Goal: Task Accomplishment & Management: Manage account settings

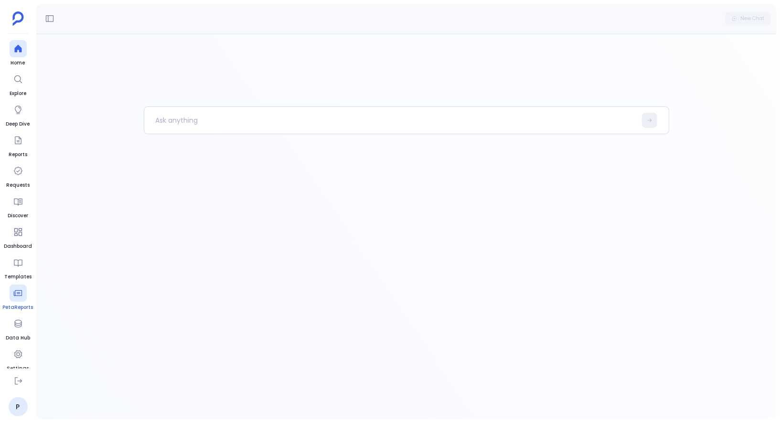
click at [13, 298] on div at bounding box center [18, 293] width 17 height 17
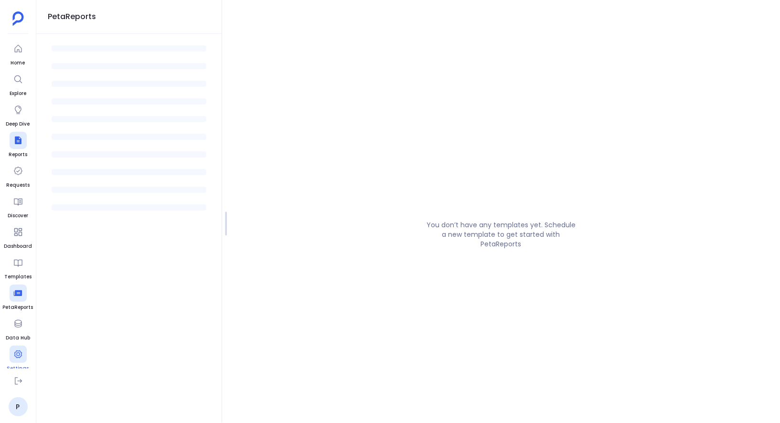
click at [21, 354] on icon at bounding box center [18, 355] width 8 height 8
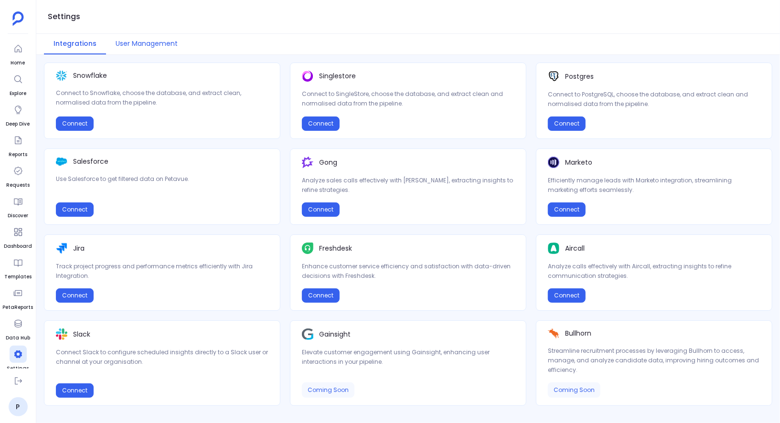
click at [151, 42] on button "User Management" at bounding box center [146, 44] width 81 height 21
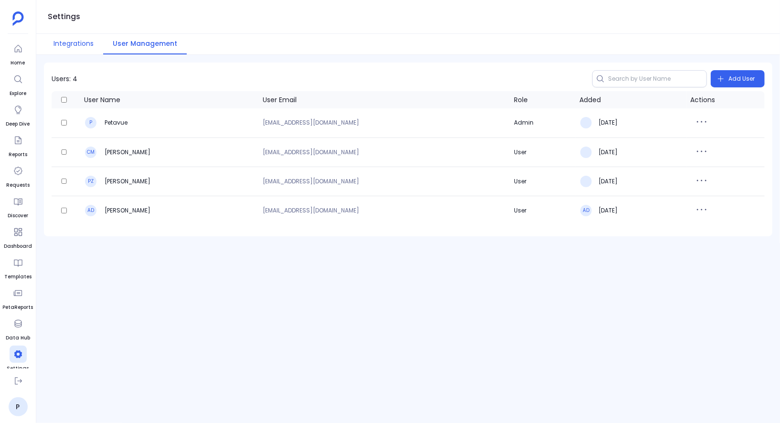
click at [78, 49] on button "Integrations" at bounding box center [73, 44] width 59 height 21
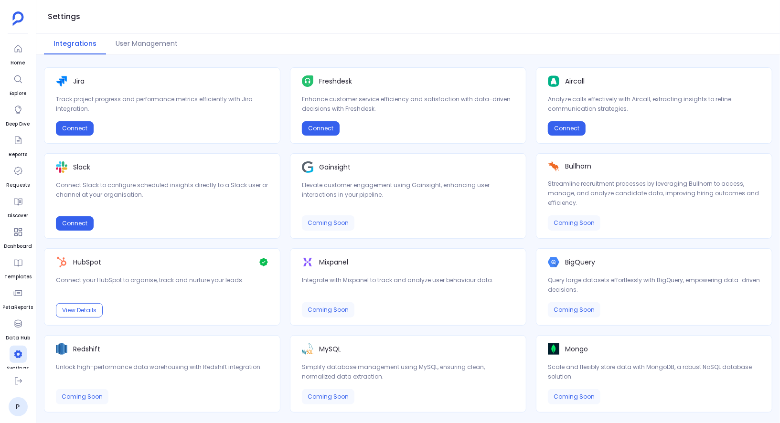
scroll to position [171, 0]
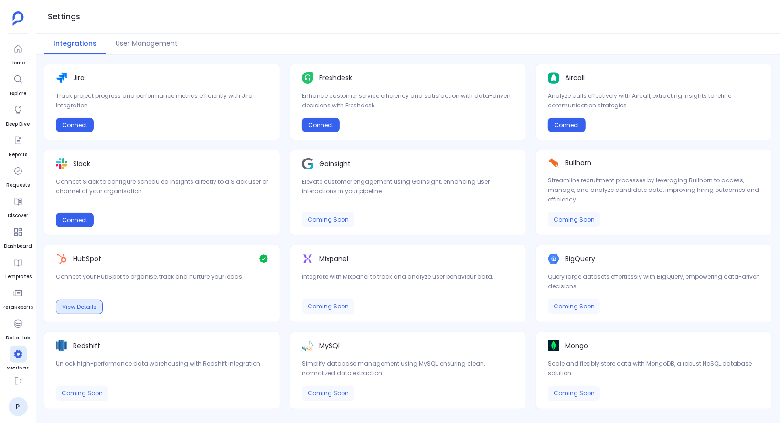
click at [87, 303] on button "View Details" at bounding box center [79, 307] width 47 height 14
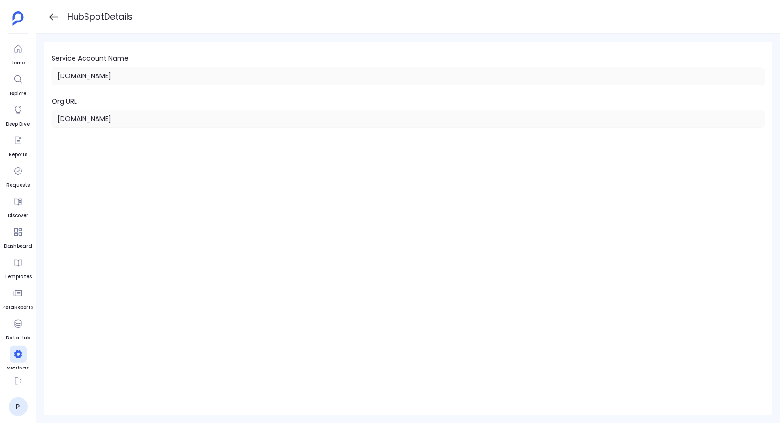
click at [54, 18] on icon at bounding box center [54, 17] width 12 height 12
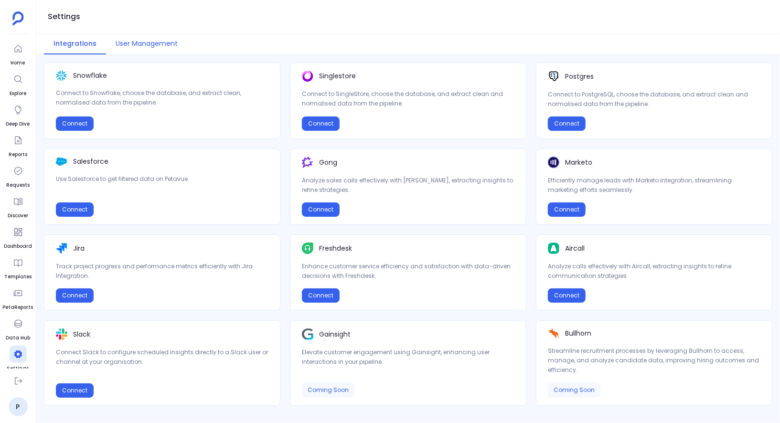
click at [157, 35] on button "User Management" at bounding box center [146, 44] width 81 height 21
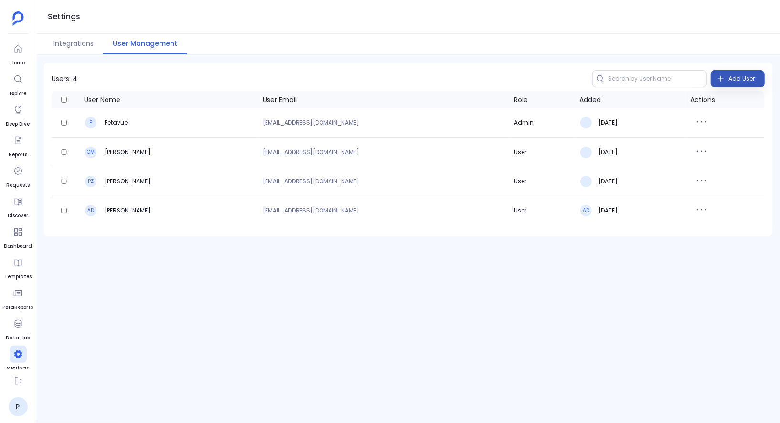
click at [735, 76] on span "Add User" at bounding box center [742, 78] width 26 height 15
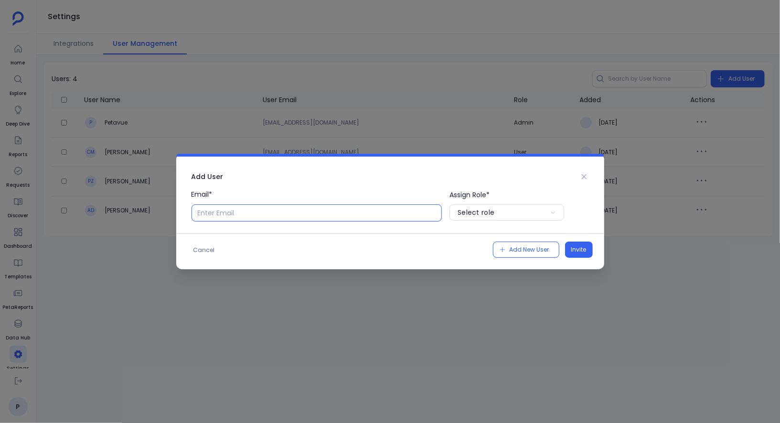
click at [385, 217] on input "Email*" at bounding box center [317, 213] width 251 height 17
type input "[EMAIL_ADDRESS][DOMAIN_NAME]"
click at [485, 206] on button "Select role" at bounding box center [507, 213] width 115 height 16
click at [480, 248] on p "User" at bounding box center [507, 251] width 115 height 15
click at [584, 251] on span "Invite" at bounding box center [579, 250] width 15 height 10
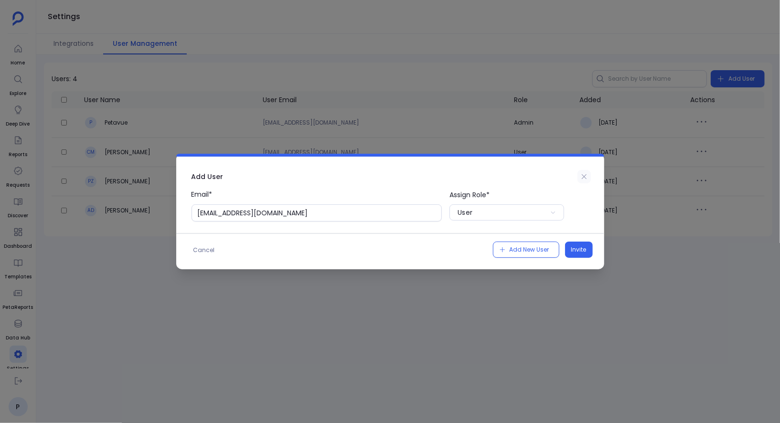
click at [584, 175] on icon at bounding box center [585, 177] width 8 height 8
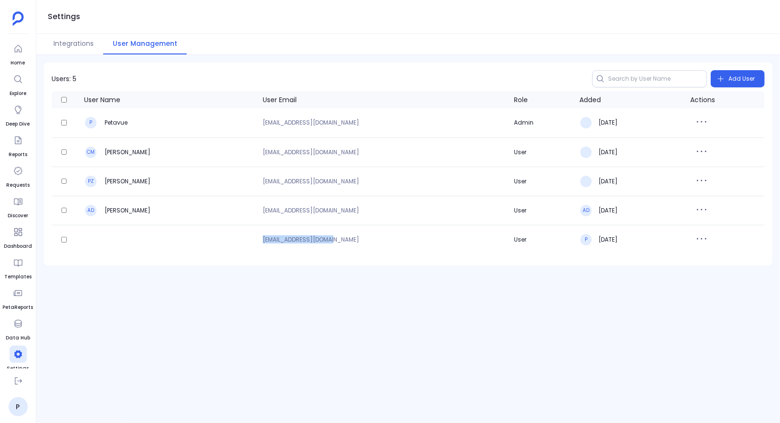
drag, startPoint x: 293, startPoint y: 241, endPoint x: 372, endPoint y: 241, distance: 78.4
click at [372, 241] on p "[EMAIL_ADDRESS][DOMAIN_NAME]" at bounding box center [385, 240] width 244 height 6
click at [372, 271] on div "Users: 5 Add User User Name User Email Role Added Actions P Petavue support+phu…" at bounding box center [408, 239] width 744 height 368
click at [707, 237] on icon "button" at bounding box center [701, 238] width 15 height 15
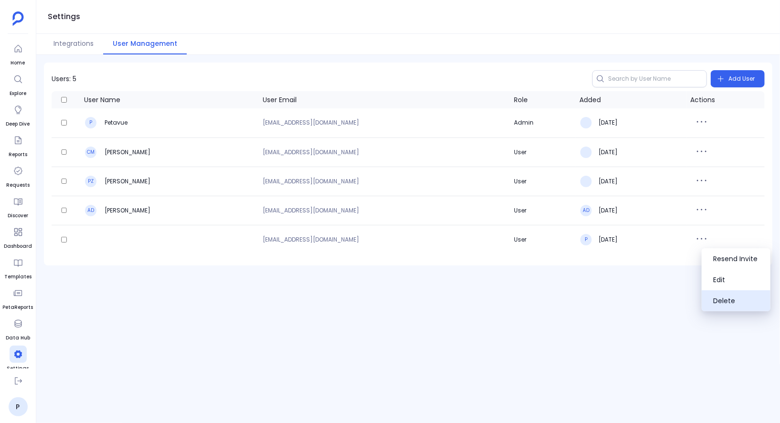
click at [720, 297] on button "Delete" at bounding box center [736, 301] width 69 height 21
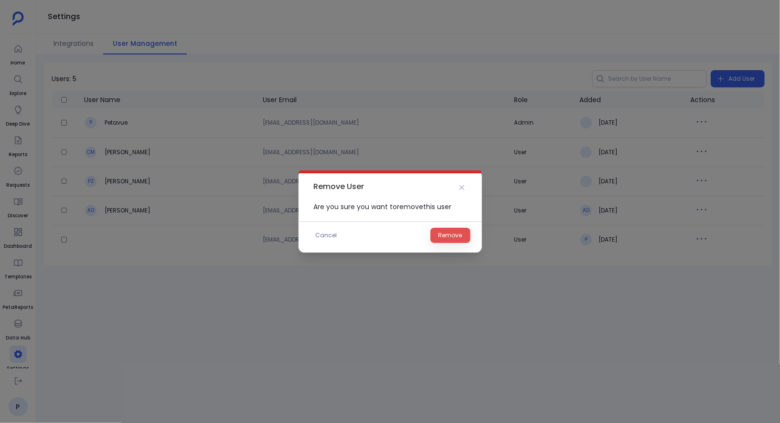
click at [462, 239] on span "Remove" at bounding box center [451, 236] width 24 height 10
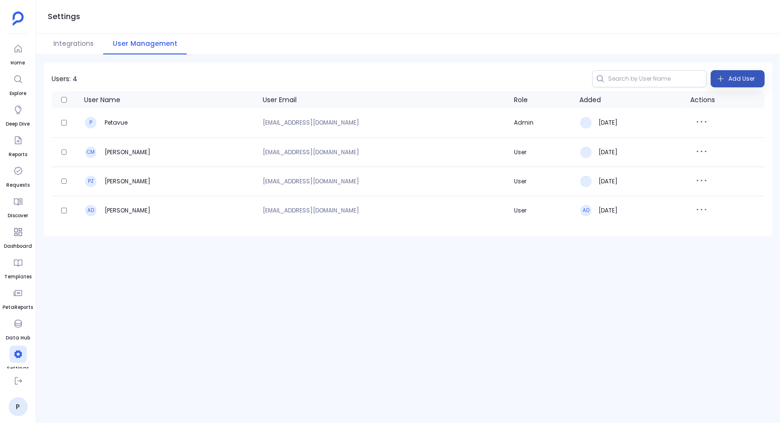
click at [739, 80] on span "Add User" at bounding box center [742, 78] width 26 height 15
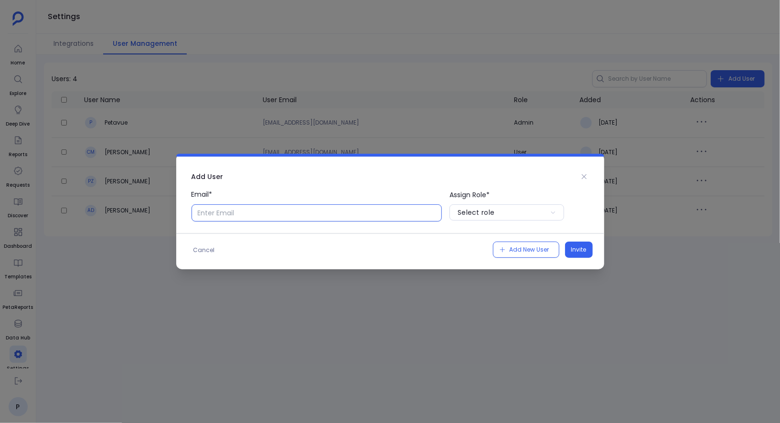
click at [369, 211] on input "Email*" at bounding box center [317, 213] width 251 height 17
type input "[EMAIL_ADDRESS][DOMAIN_NAME]"
click at [515, 217] on button "Select role" at bounding box center [507, 213] width 115 height 16
click at [486, 257] on p "User" at bounding box center [507, 251] width 115 height 15
click at [585, 249] on span "Invite" at bounding box center [579, 250] width 15 height 10
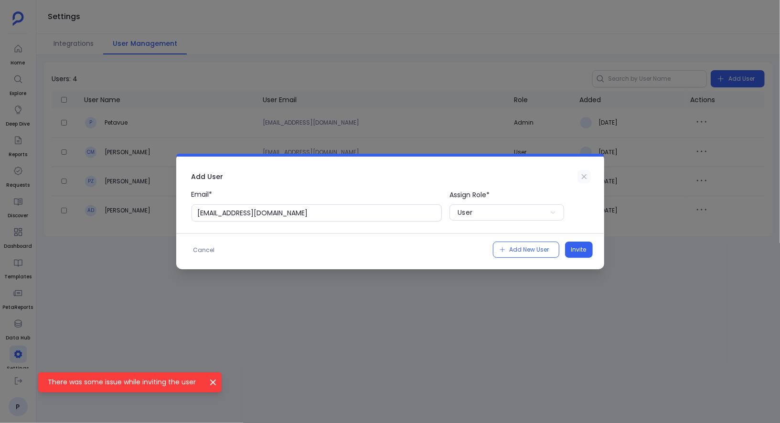
click at [583, 177] on icon at bounding box center [585, 177] width 8 height 8
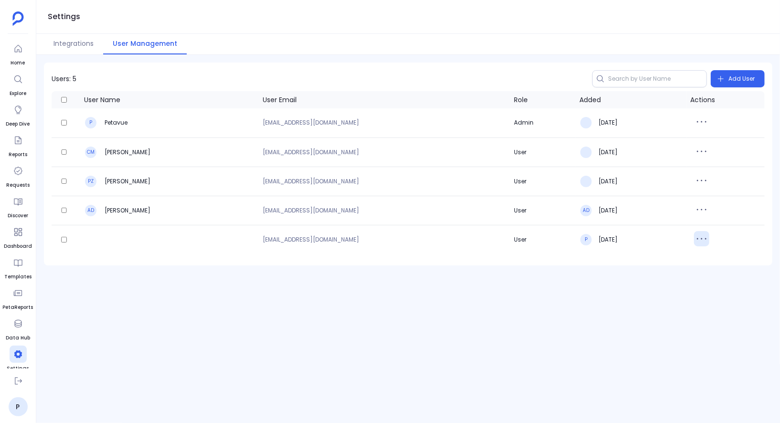
click at [710, 242] on icon "button" at bounding box center [701, 238] width 15 height 15
click at [714, 302] on button "Delete" at bounding box center [736, 301] width 69 height 21
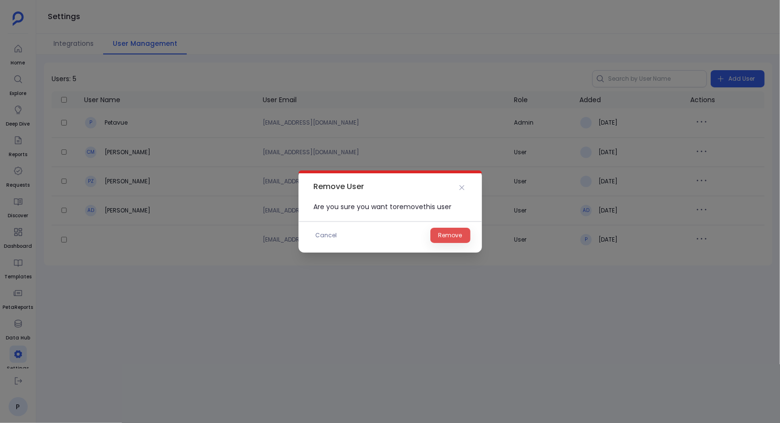
click at [461, 238] on span "Remove" at bounding box center [451, 236] width 24 height 10
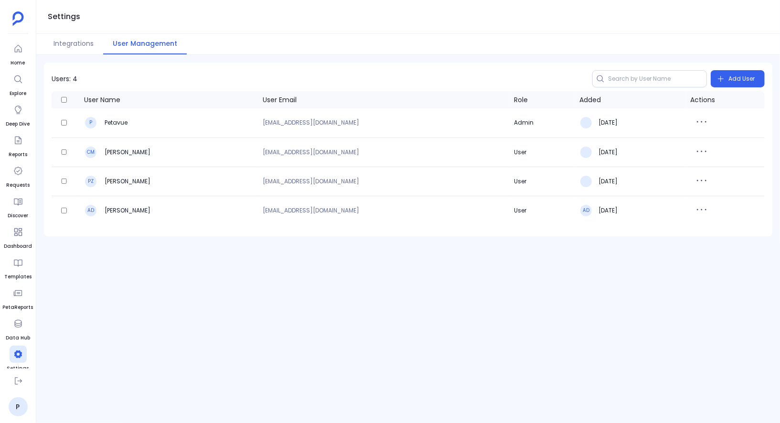
click at [403, 292] on div "Users: 4 Add User User Name User Email Role Added Actions P Petavue [EMAIL_ADDR…" at bounding box center [408, 239] width 744 height 368
click at [732, 75] on span "Add User" at bounding box center [742, 78] width 26 height 15
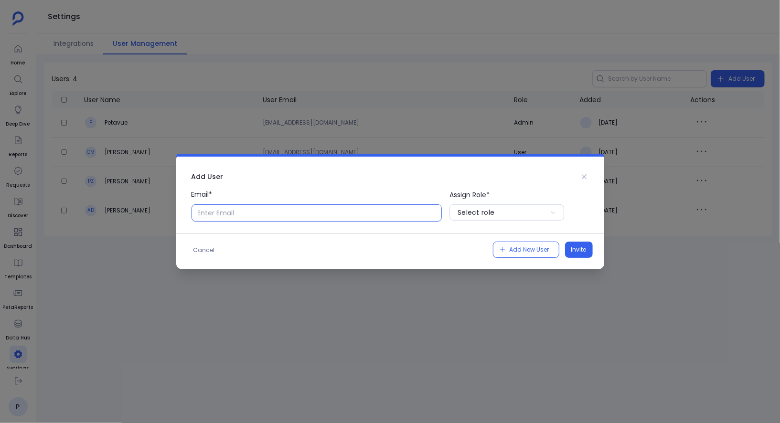
click at [304, 211] on input "Email*" at bounding box center [317, 213] width 251 height 17
type input "[EMAIL_ADDRESS][DOMAIN_NAME]"
click at [466, 222] on div "Email* [EMAIL_ADDRESS][DOMAIN_NAME] Assign Role* Select role" at bounding box center [390, 211] width 428 height 44
click at [475, 217] on div "Select role" at bounding box center [476, 213] width 37 height 10
click at [473, 253] on p "User" at bounding box center [507, 251] width 115 height 15
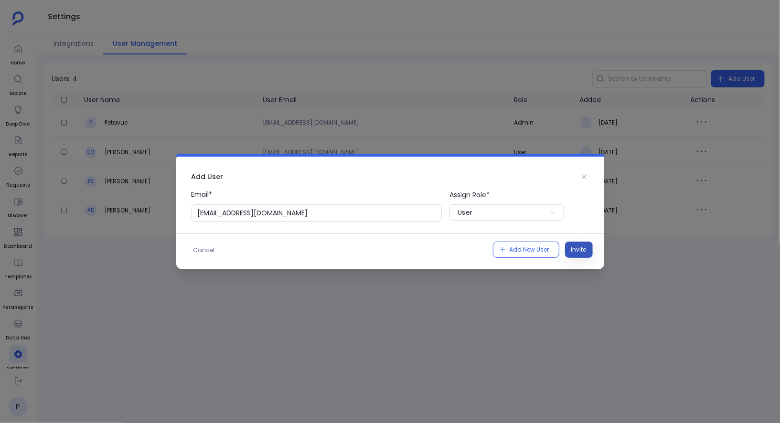
click at [574, 251] on span "Invite" at bounding box center [579, 250] width 15 height 10
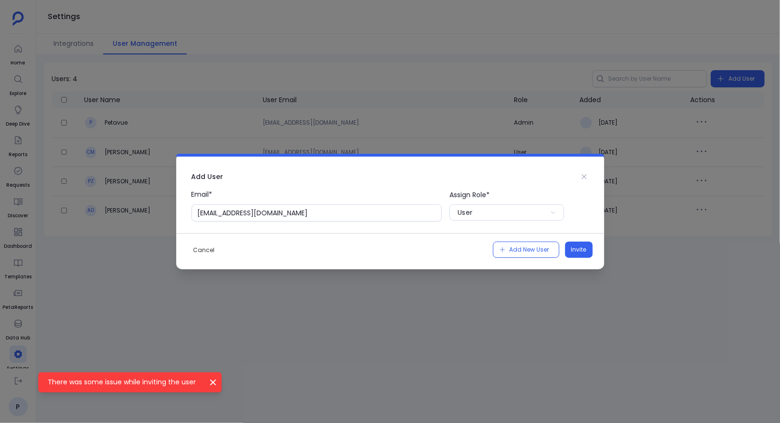
click at [200, 250] on span "Cancel" at bounding box center [205, 251] width 22 height 10
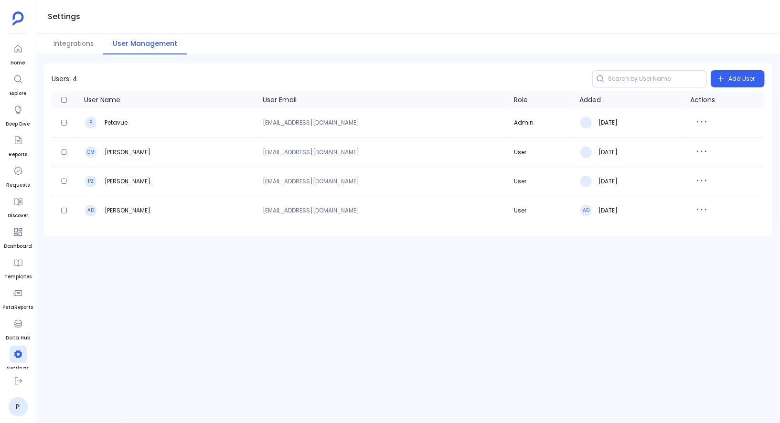
click at [296, 293] on div "Users: 4 Add User User Name User Email Role Added Actions P Petavue support+phu…" at bounding box center [408, 239] width 744 height 368
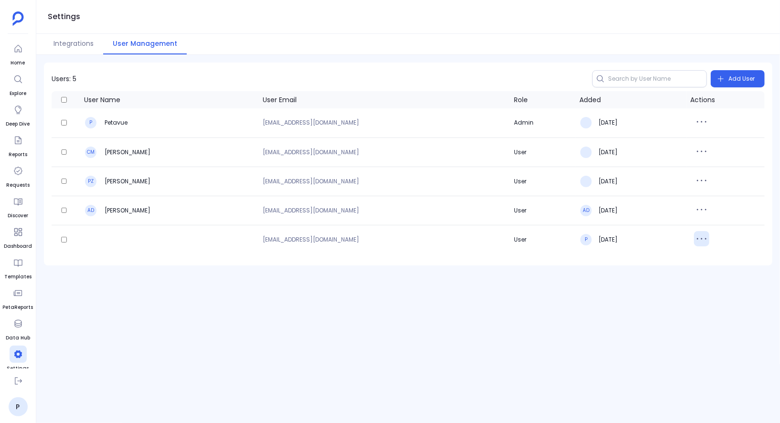
click at [707, 237] on icon "button" at bounding box center [701, 238] width 15 height 15
click at [719, 300] on button "Delete" at bounding box center [736, 301] width 69 height 21
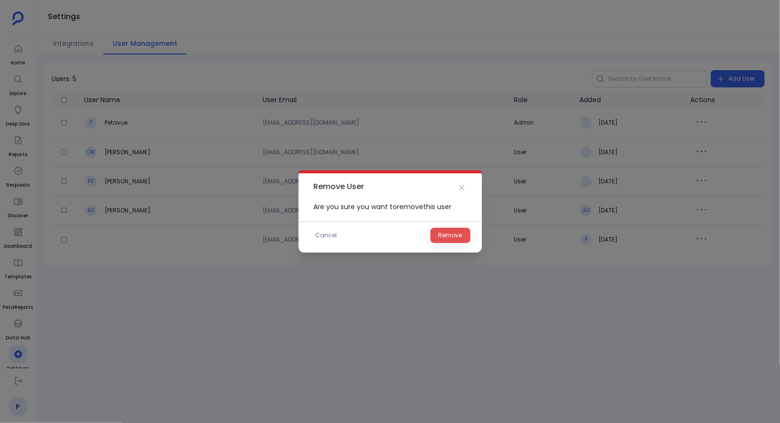
click at [454, 236] on span "Remove" at bounding box center [451, 236] width 24 height 10
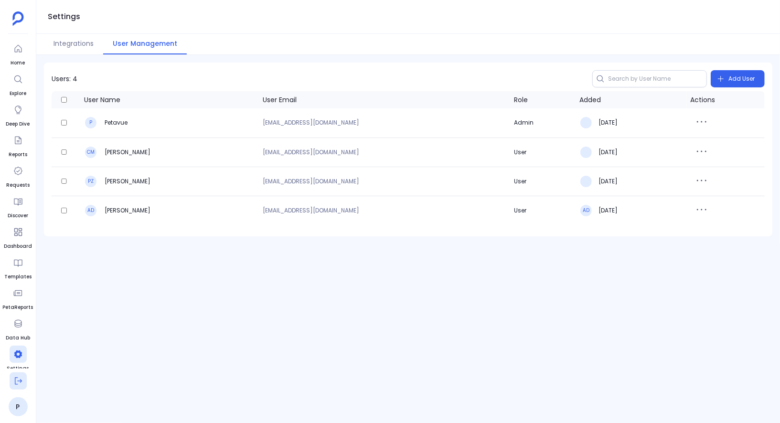
click at [19, 383] on icon at bounding box center [18, 382] width 10 height 10
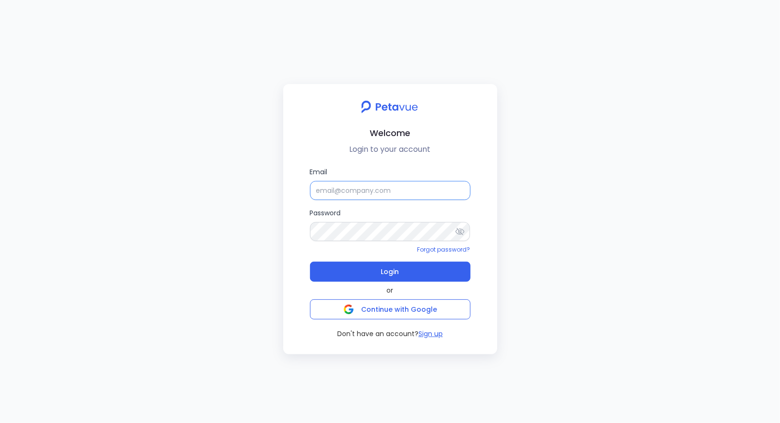
click at [336, 189] on input "Email" at bounding box center [390, 190] width 161 height 19
type input "[EMAIL_ADDRESS][DOMAIN_NAME]"
click at [386, 271] on span "Login" at bounding box center [390, 271] width 18 height 13
